Goal: Information Seeking & Learning: Learn about a topic

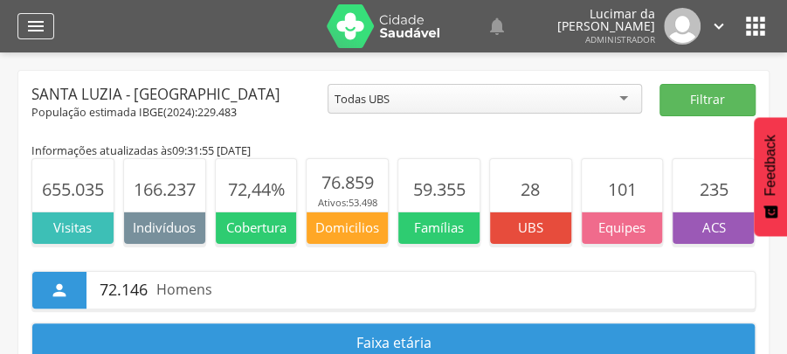
click at [31, 24] on icon "" at bounding box center [35, 26] width 21 height 21
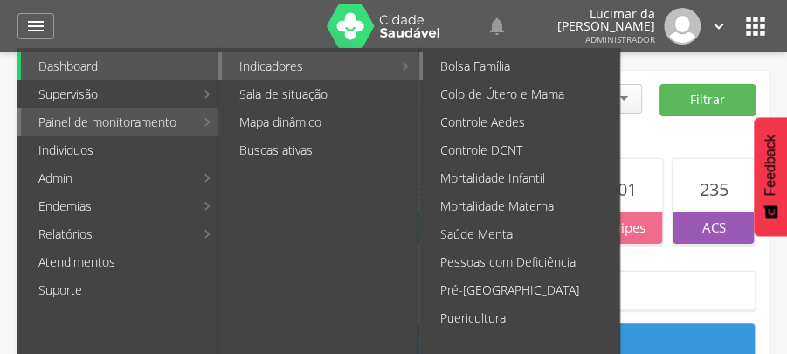
click at [476, 70] on link "Bolsa Família" at bounding box center [521, 66] width 197 height 28
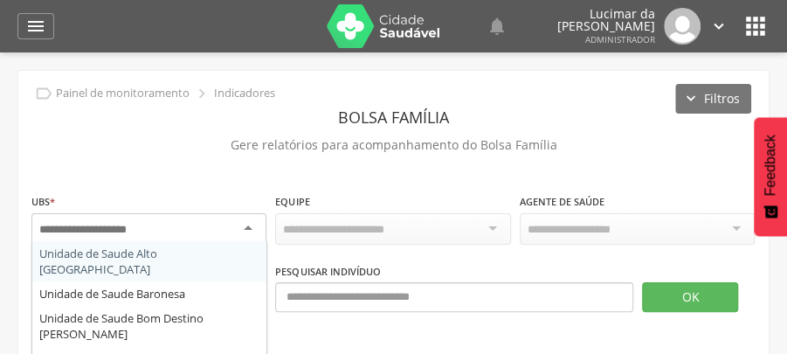
click at [248, 226] on div at bounding box center [148, 228] width 235 height 31
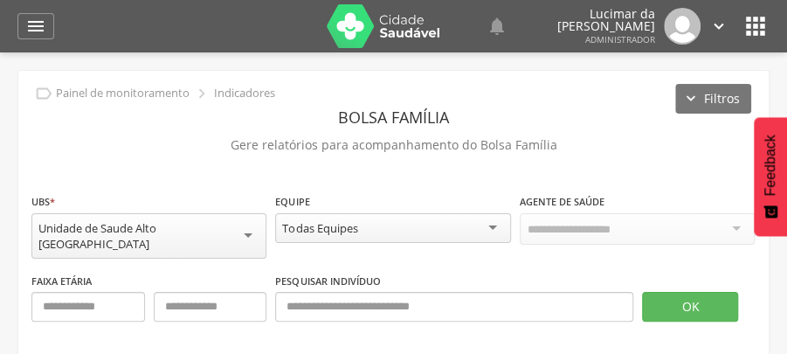
click at [493, 225] on div "Todas Equipes" at bounding box center [392, 228] width 235 height 30
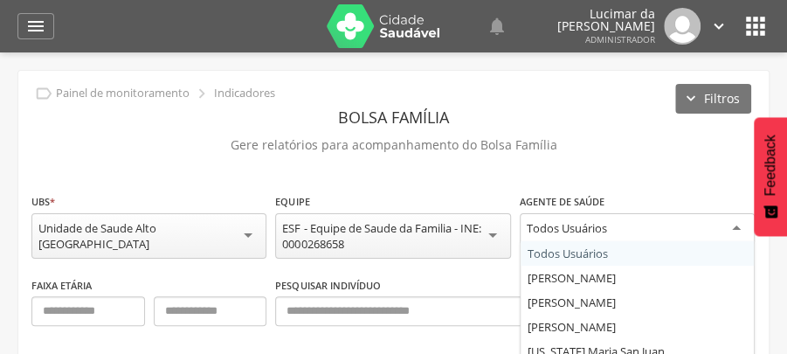
click at [739, 225] on div "Todos Usuários" at bounding box center [637, 228] width 235 height 31
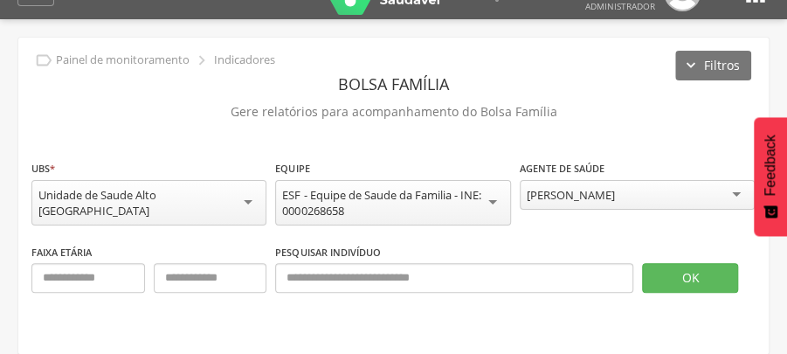
scroll to position [52, 0]
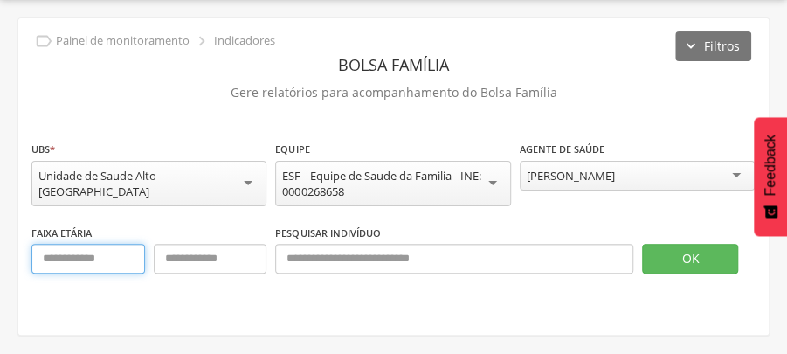
click at [93, 260] on input "text" at bounding box center [88, 259] width 114 height 30
type input "**"
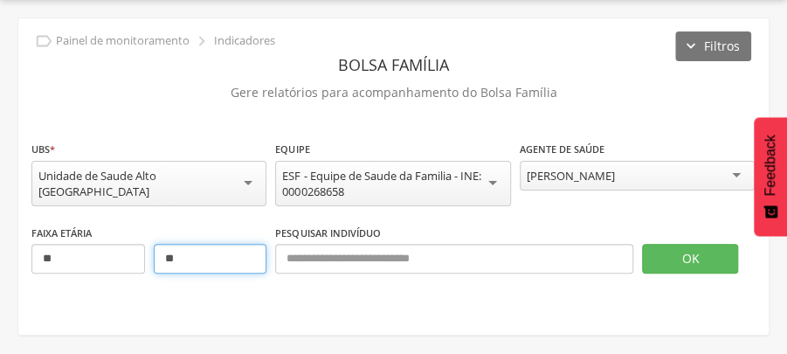
type input "**"
click at [371, 231] on label "Pesquisar indivíduo" at bounding box center [327, 233] width 105 height 14
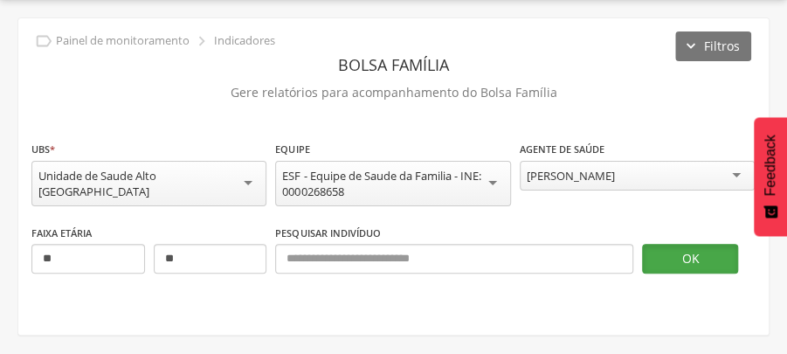
click at [692, 260] on button "OK" at bounding box center [690, 259] width 96 height 30
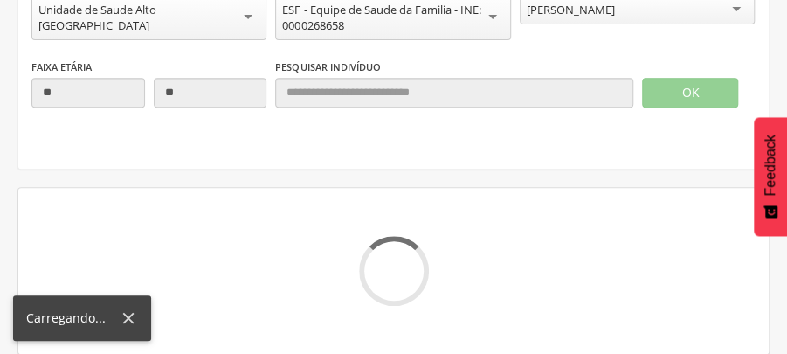
scroll to position [126, 0]
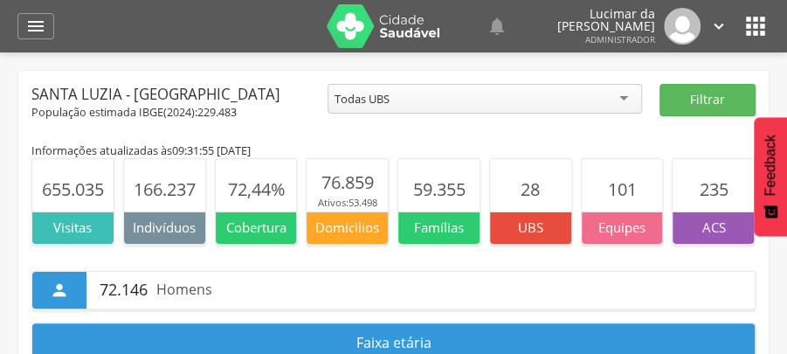
click at [61, 233] on p "Visitas" at bounding box center [72, 227] width 81 height 18
click at [70, 219] on p "Visitas" at bounding box center [72, 227] width 81 height 18
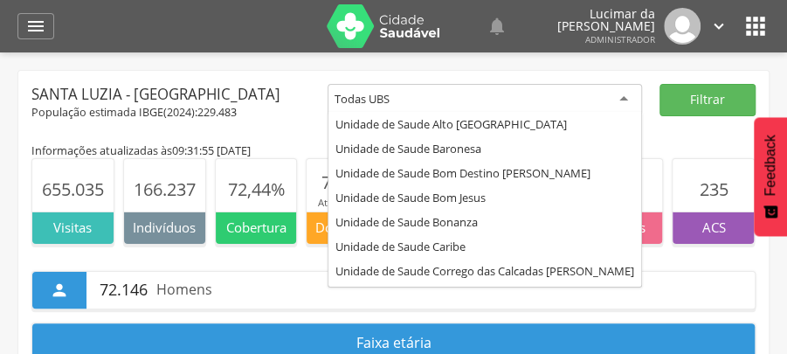
scroll to position [566, 0]
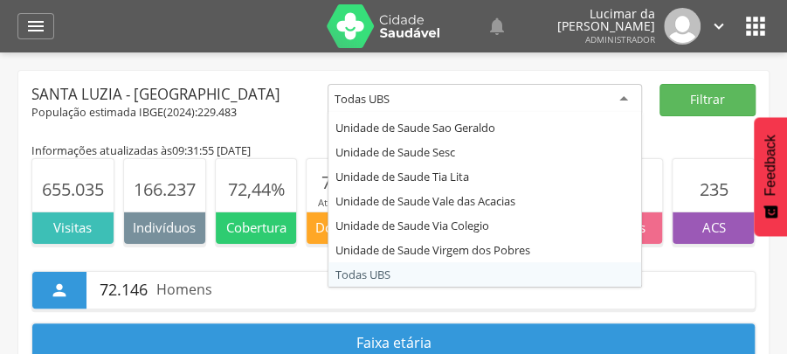
click at [623, 99] on div "Todas UBS" at bounding box center [485, 99] width 315 height 31
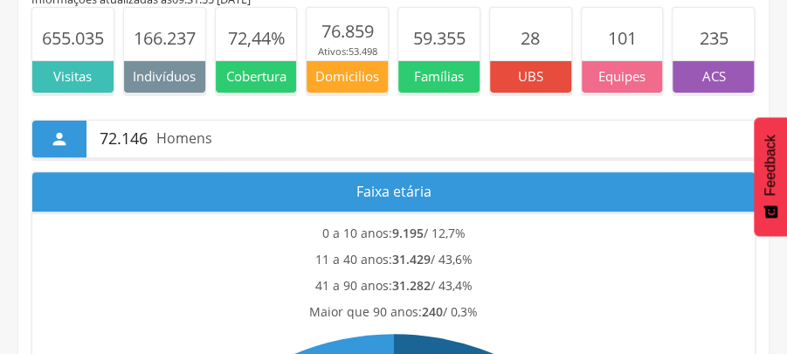
scroll to position [58, 0]
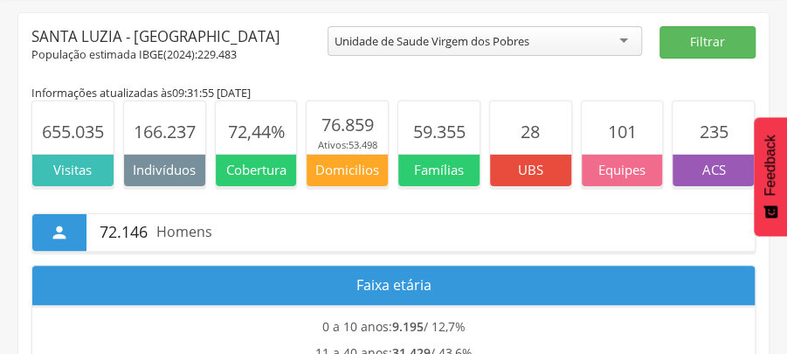
click at [87, 170] on p "Visitas" at bounding box center [72, 170] width 81 height 18
click at [697, 40] on button "Filtrar" at bounding box center [708, 42] width 96 height 32
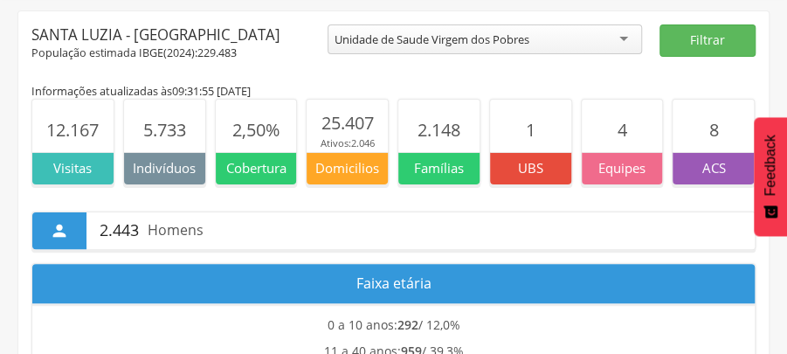
scroll to position [0, 0]
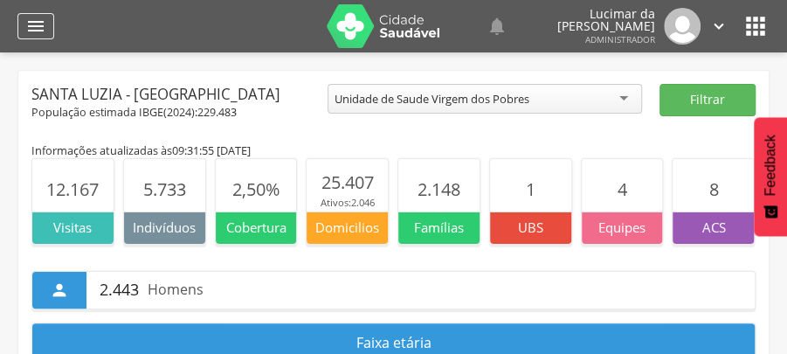
click at [31, 29] on icon "" at bounding box center [35, 26] width 21 height 21
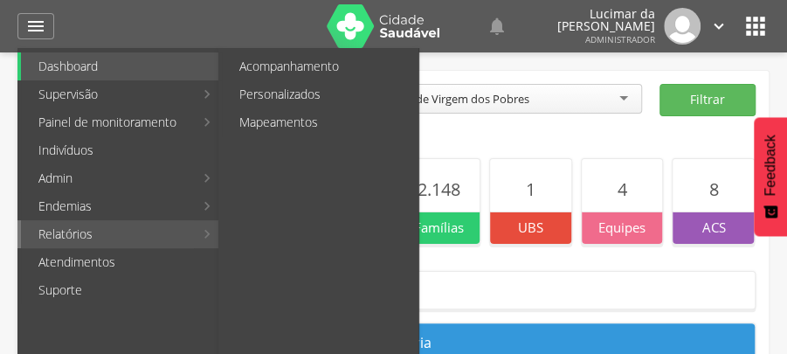
click at [93, 239] on link "Relatórios" at bounding box center [107, 234] width 173 height 28
click at [301, 95] on link "Personalizados" at bounding box center [320, 94] width 197 height 28
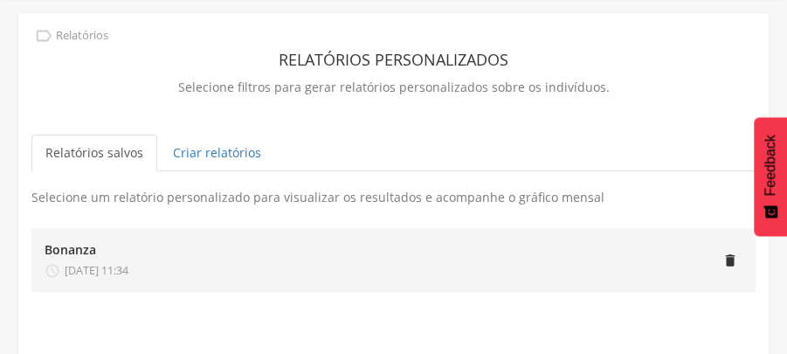
scroll to position [61, 0]
